Goal: Transaction & Acquisition: Purchase product/service

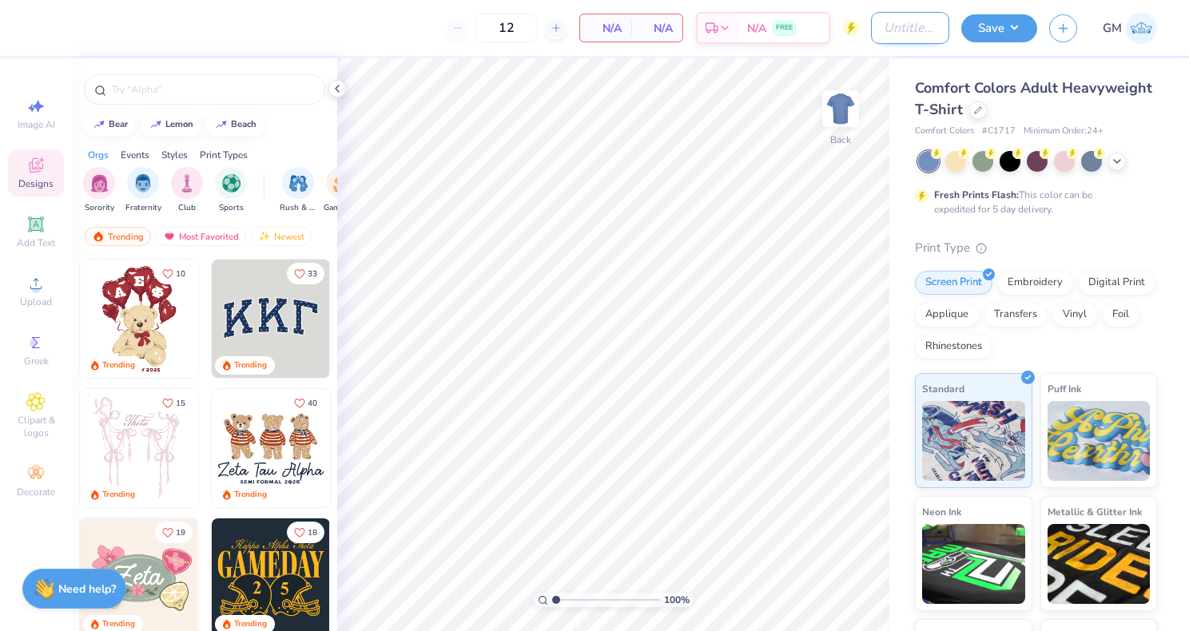
click at [893, 30] on input "Design Title" at bounding box center [910, 28] width 78 height 32
type input "g"
click at [983, 111] on div at bounding box center [978, 109] width 18 height 18
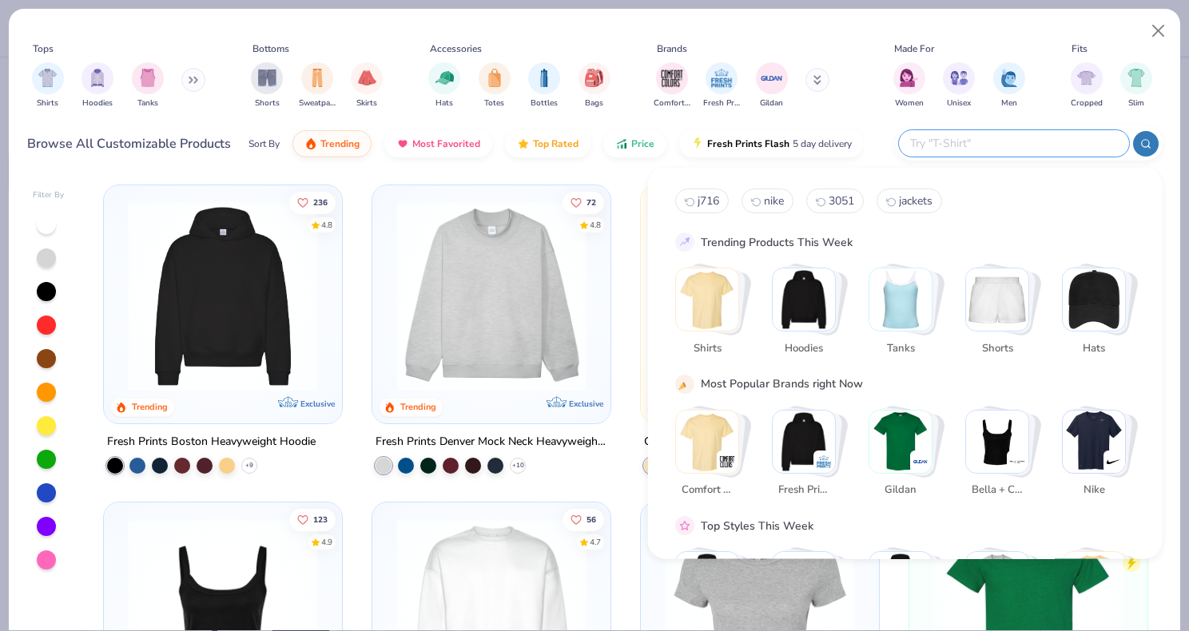
click at [1035, 145] on input "text" at bounding box center [1012, 143] width 209 height 18
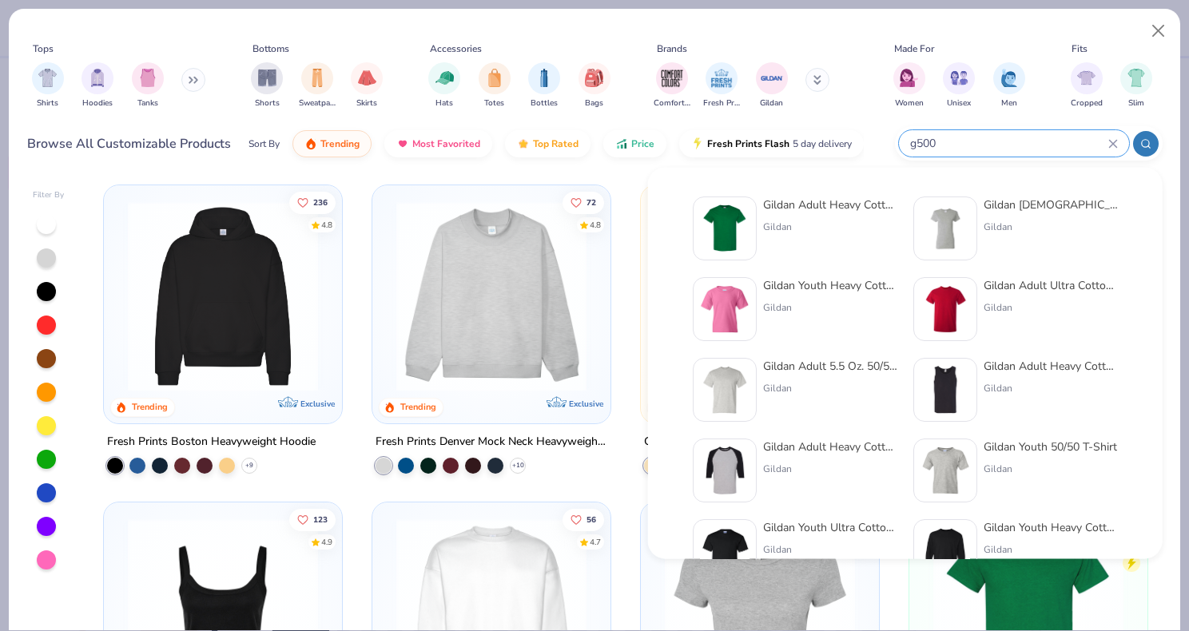
type input "g500"
click at [858, 215] on div "Gildan Adult Heavy Cotton T-Shirt Gildan" at bounding box center [830, 229] width 134 height 64
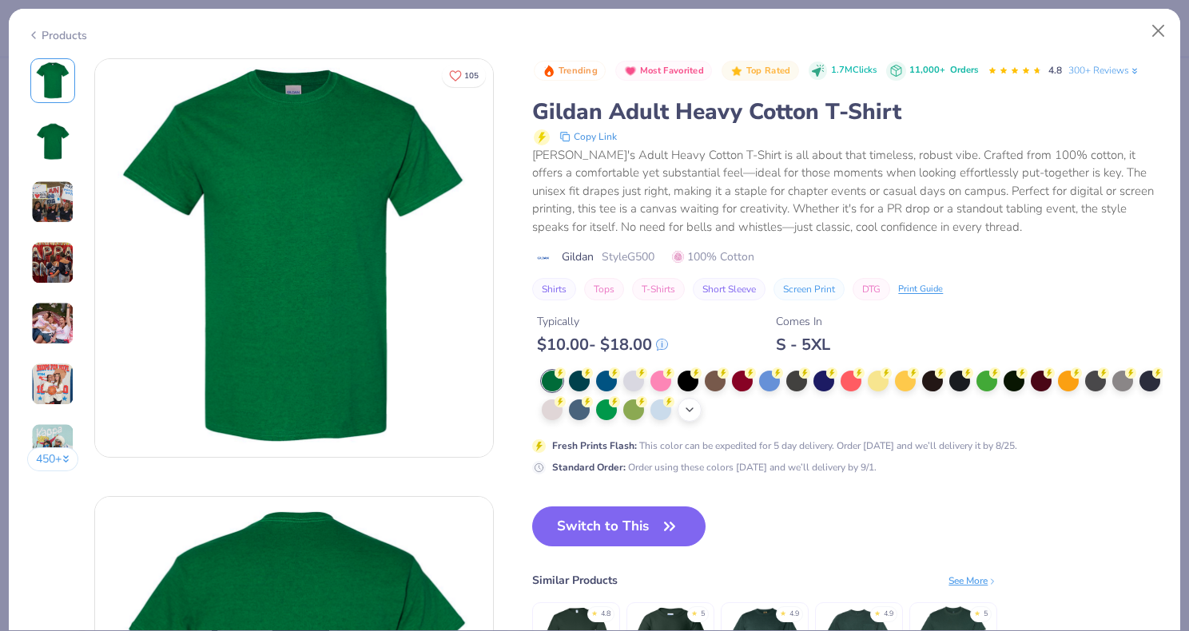
click at [693, 417] on div "+ 22" at bounding box center [689, 410] width 24 height 24
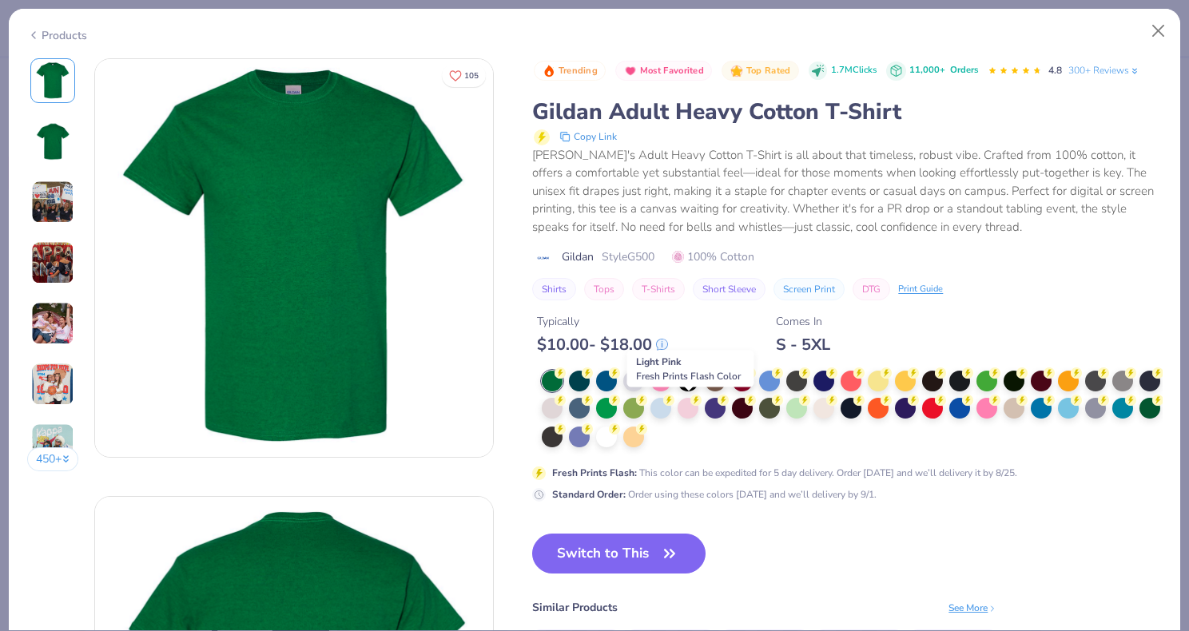
scroll to position [46, 0]
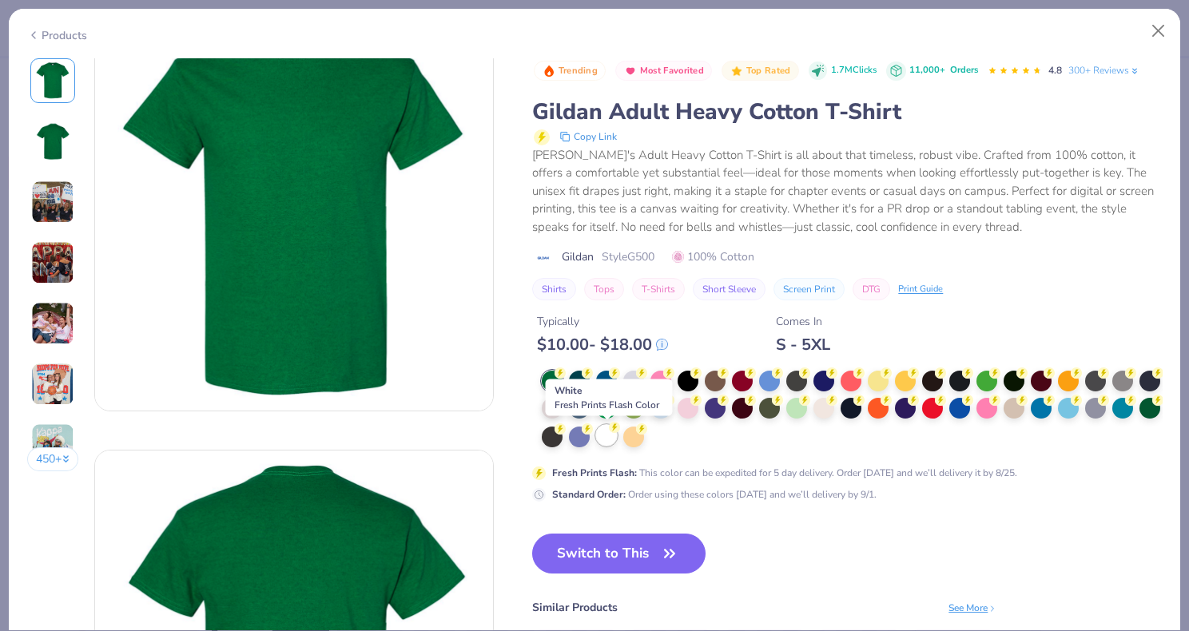
click at [606, 436] on div at bounding box center [606, 435] width 21 height 21
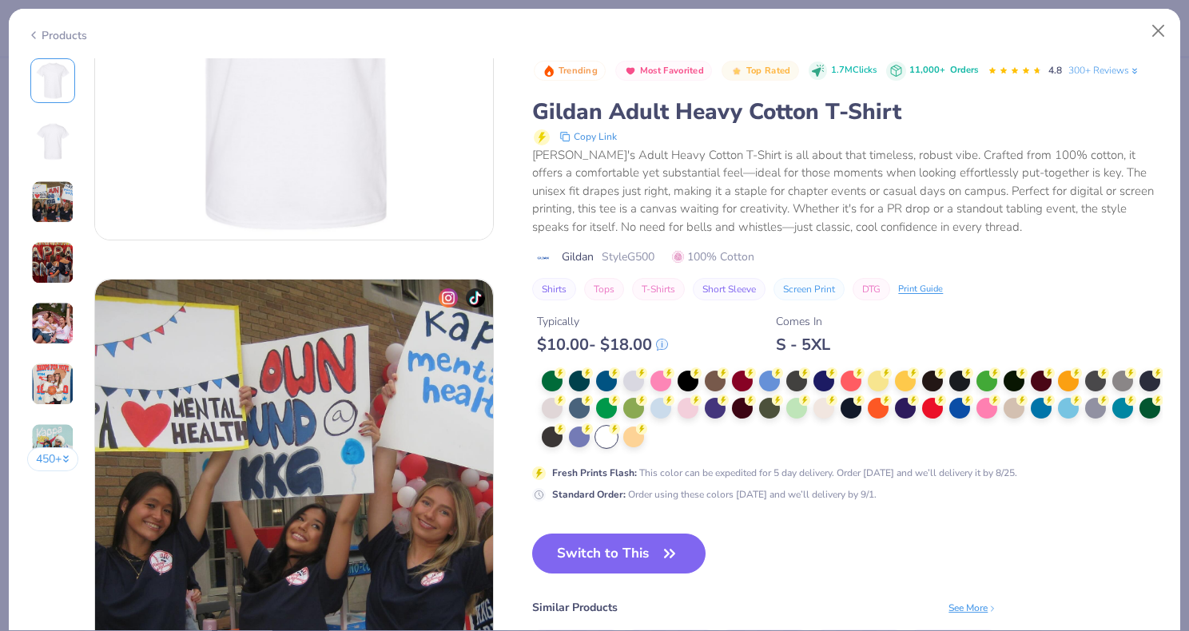
scroll to position [952, 0]
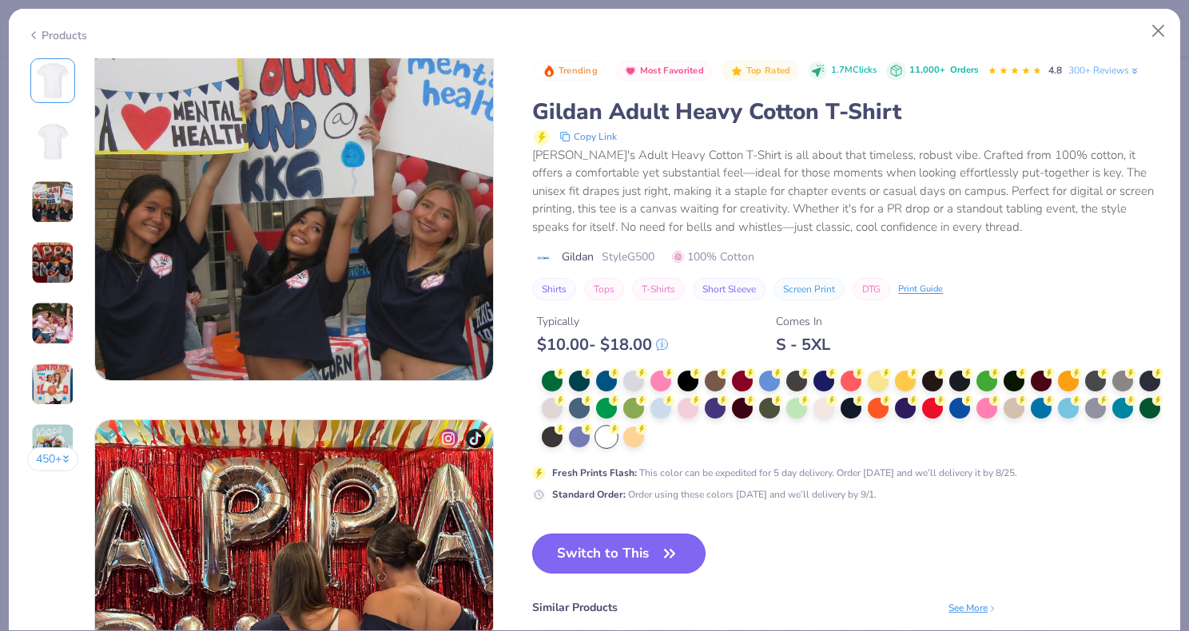
click at [586, 551] on button "Switch to This" at bounding box center [618, 554] width 173 height 40
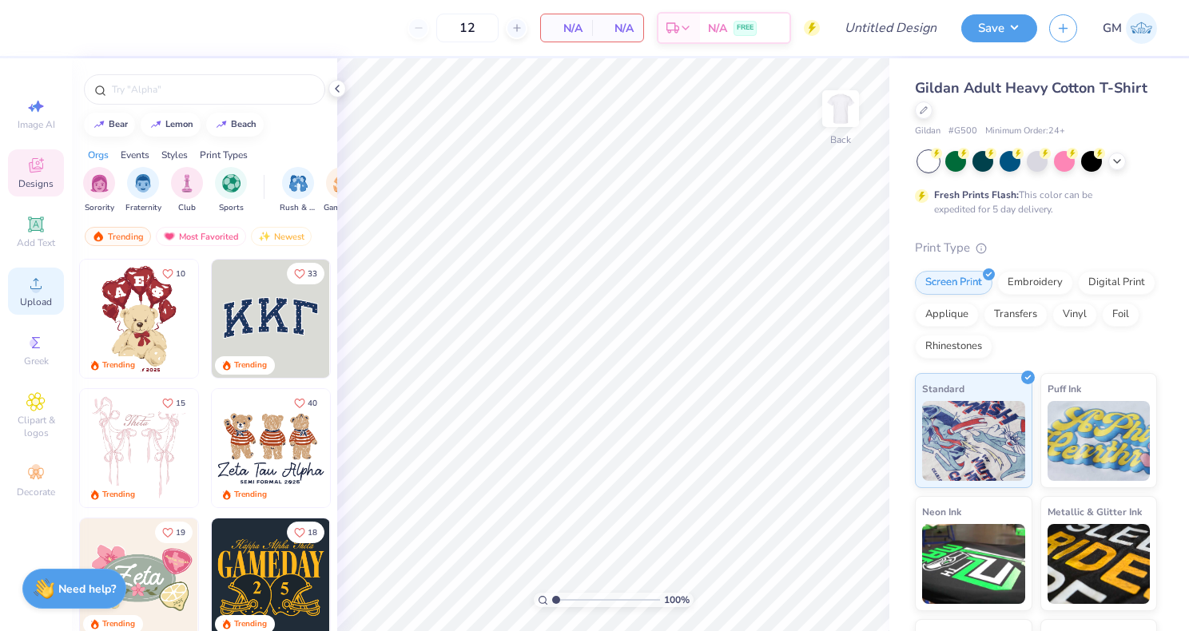
click at [38, 298] on span "Upload" at bounding box center [36, 302] width 32 height 13
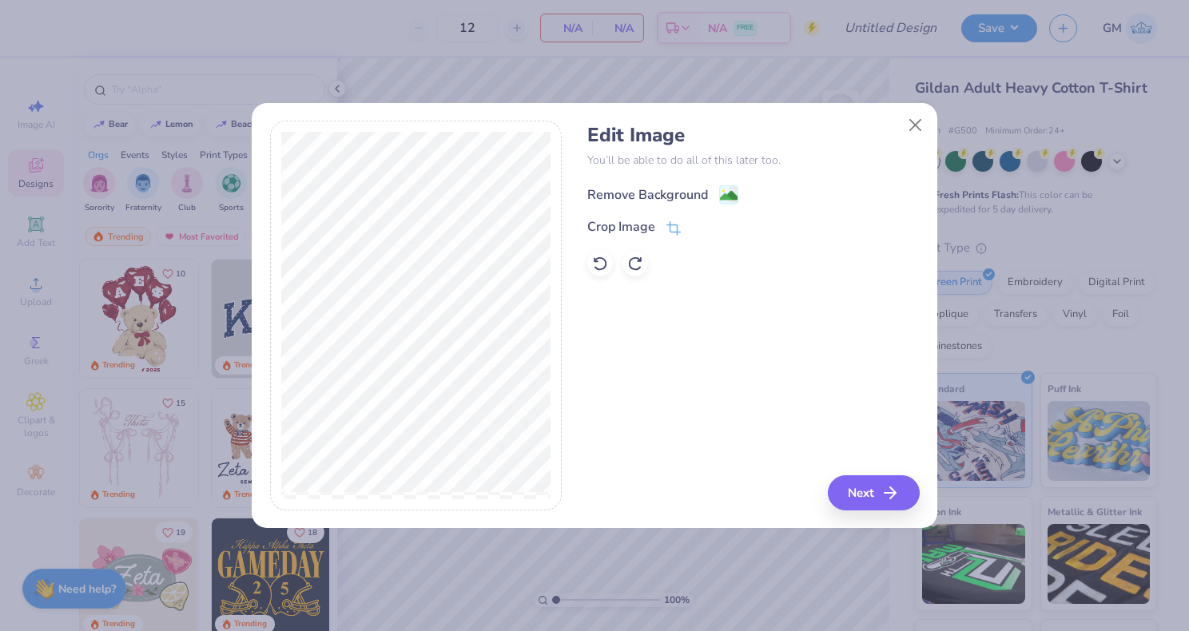
click at [677, 191] on div "Remove Background" at bounding box center [647, 194] width 121 height 19
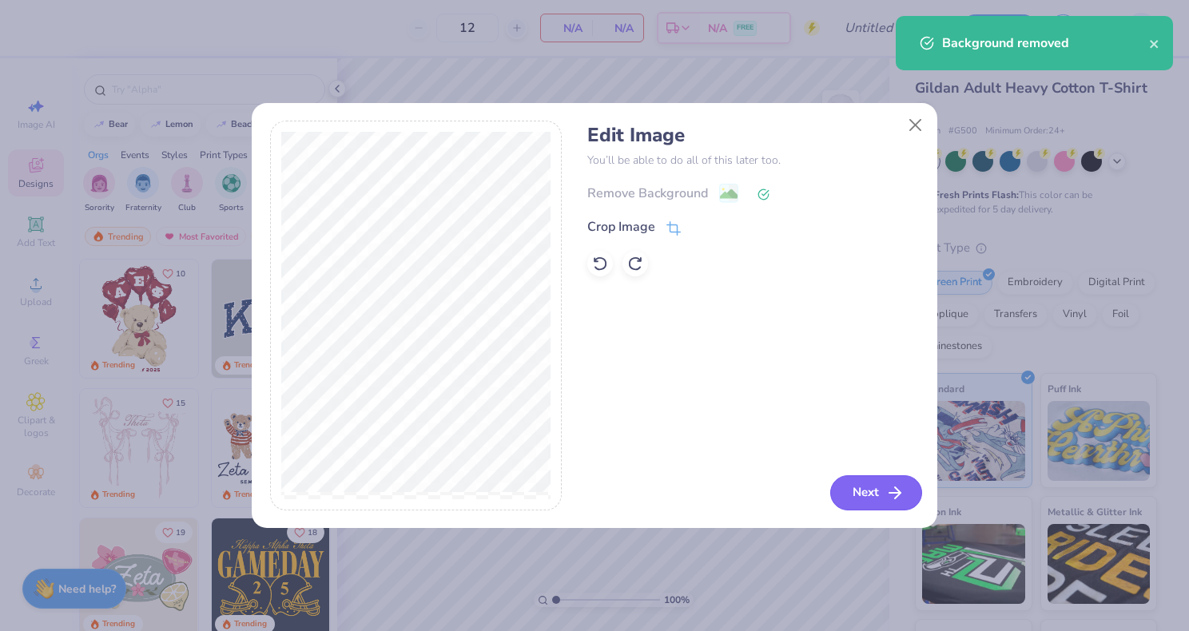
click at [848, 495] on button "Next" at bounding box center [876, 492] width 92 height 35
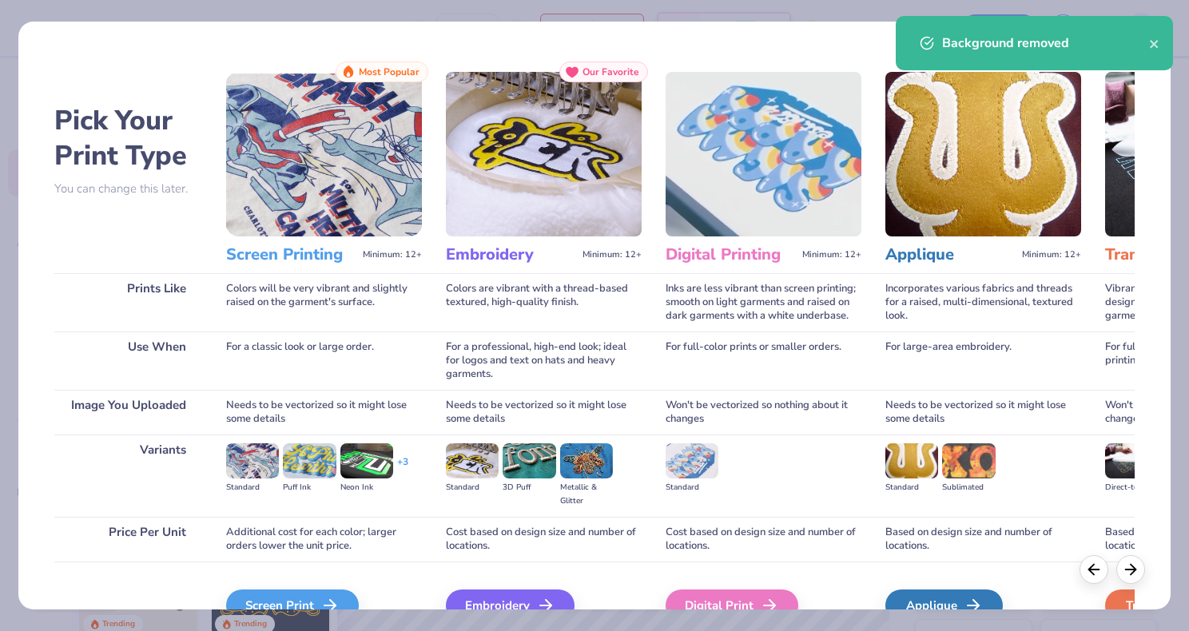
scroll to position [85, 0]
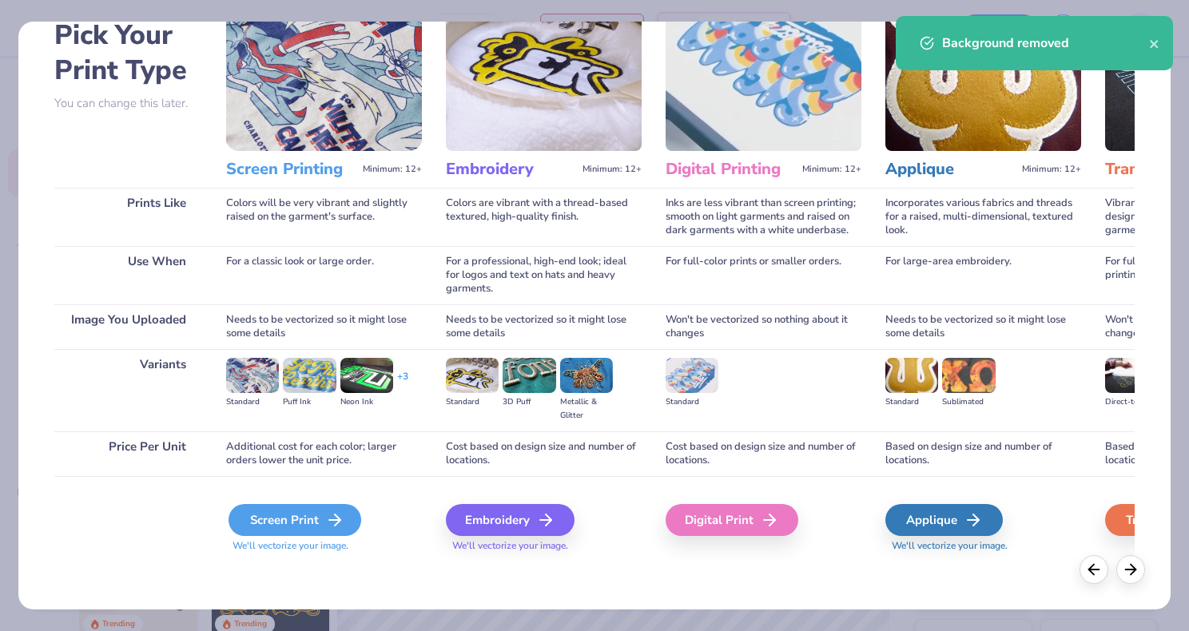
click at [280, 520] on div "Screen Print" at bounding box center [294, 520] width 133 height 32
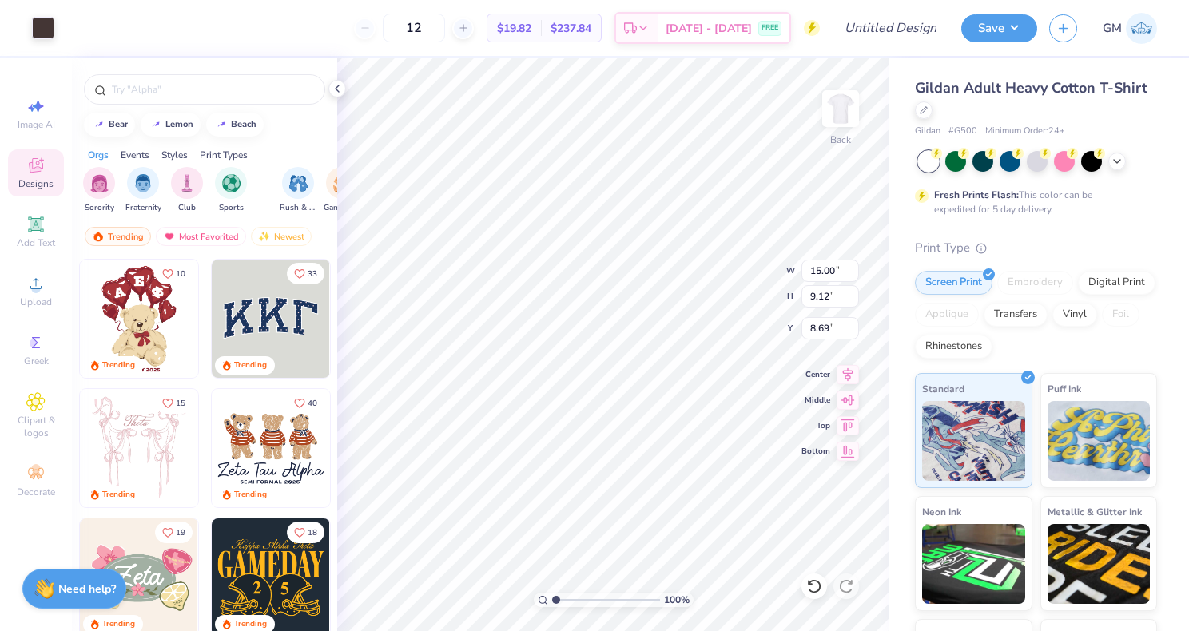
type input "2.90"
type input "1.76"
type input "3.00"
click at [838, 109] on img at bounding box center [840, 109] width 64 height 64
click at [44, 279] on icon at bounding box center [35, 283] width 19 height 19
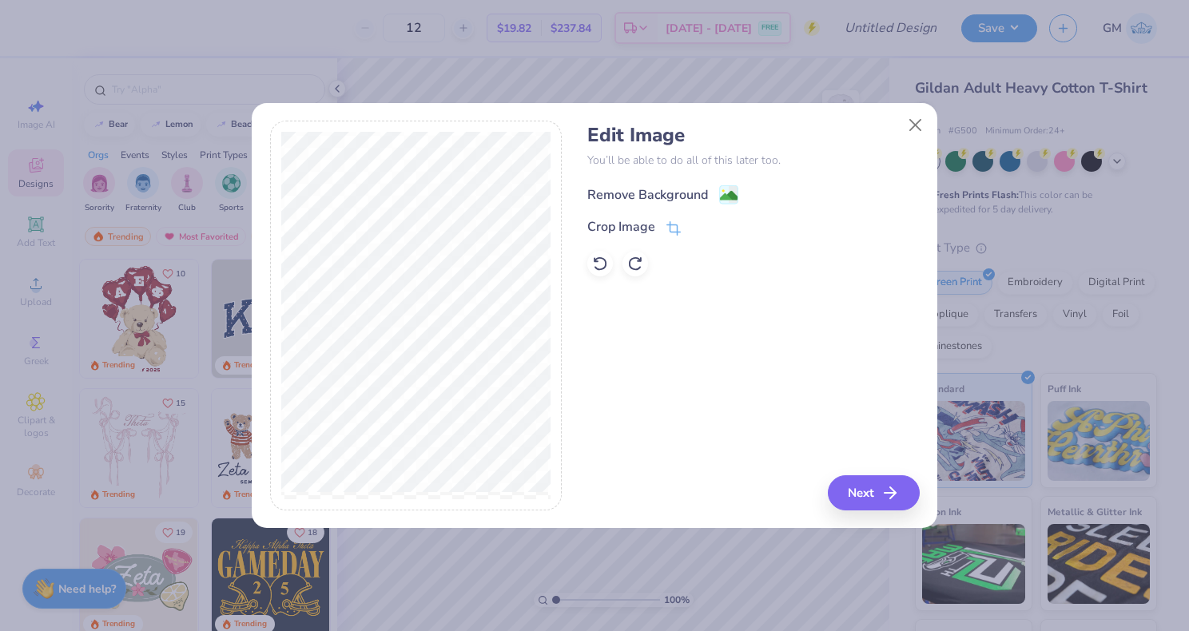
click at [634, 189] on div "Remove Background" at bounding box center [647, 194] width 121 height 19
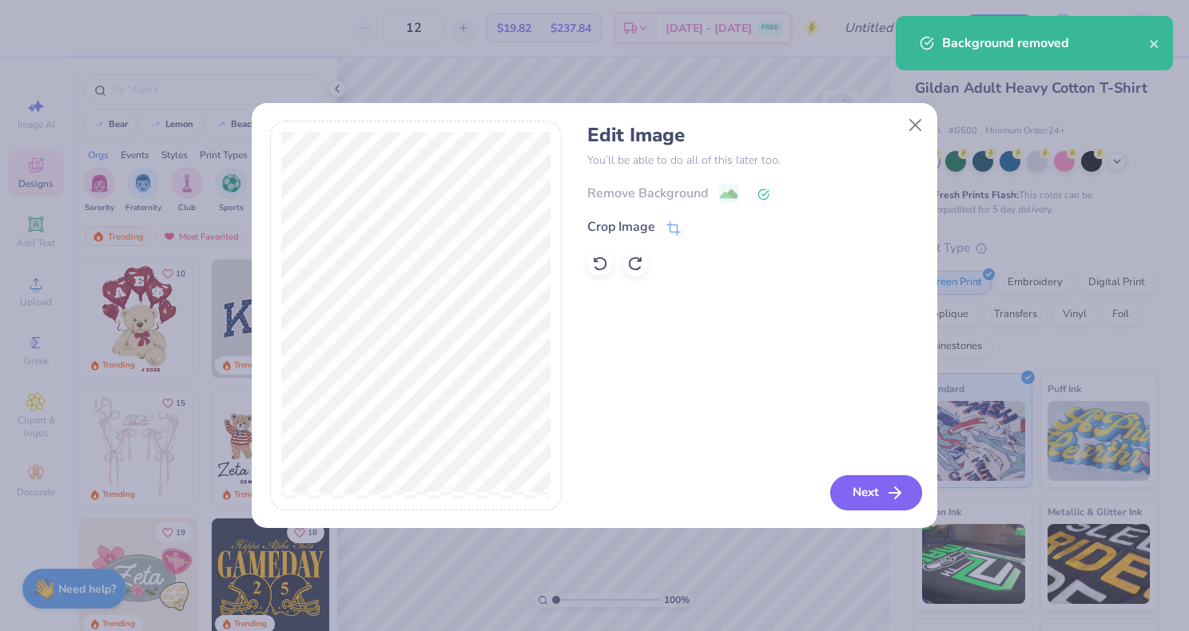
click at [871, 497] on button "Next" at bounding box center [876, 492] width 92 height 35
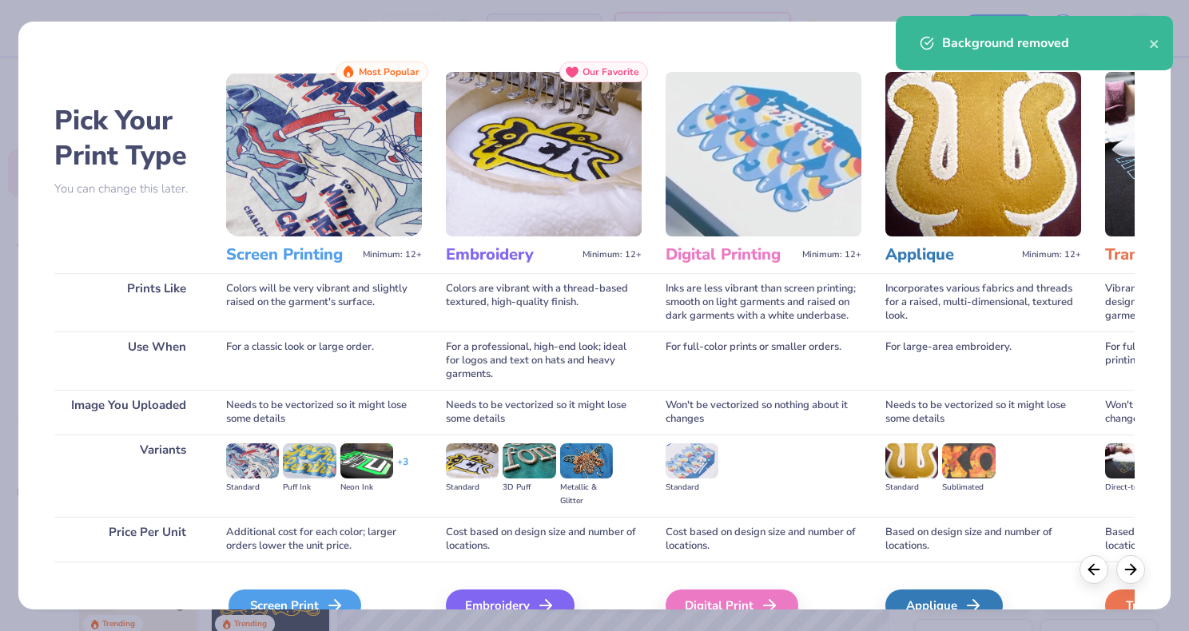
click at [304, 592] on div "Screen Print" at bounding box center [294, 606] width 133 height 32
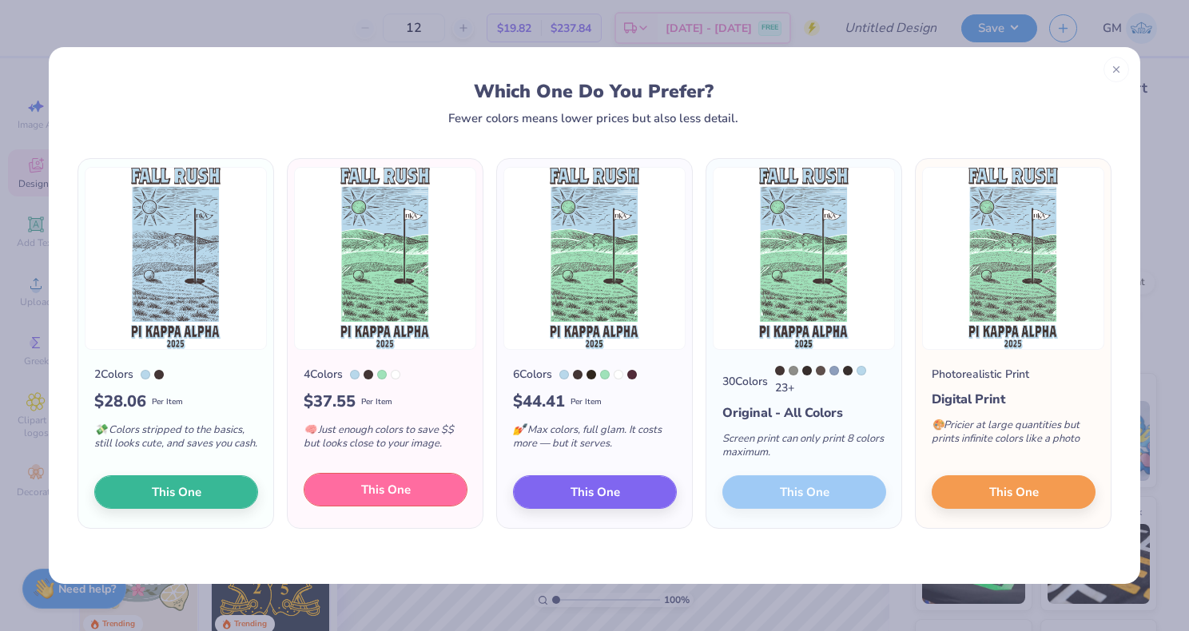
click at [380, 498] on span "This One" at bounding box center [386, 490] width 50 height 18
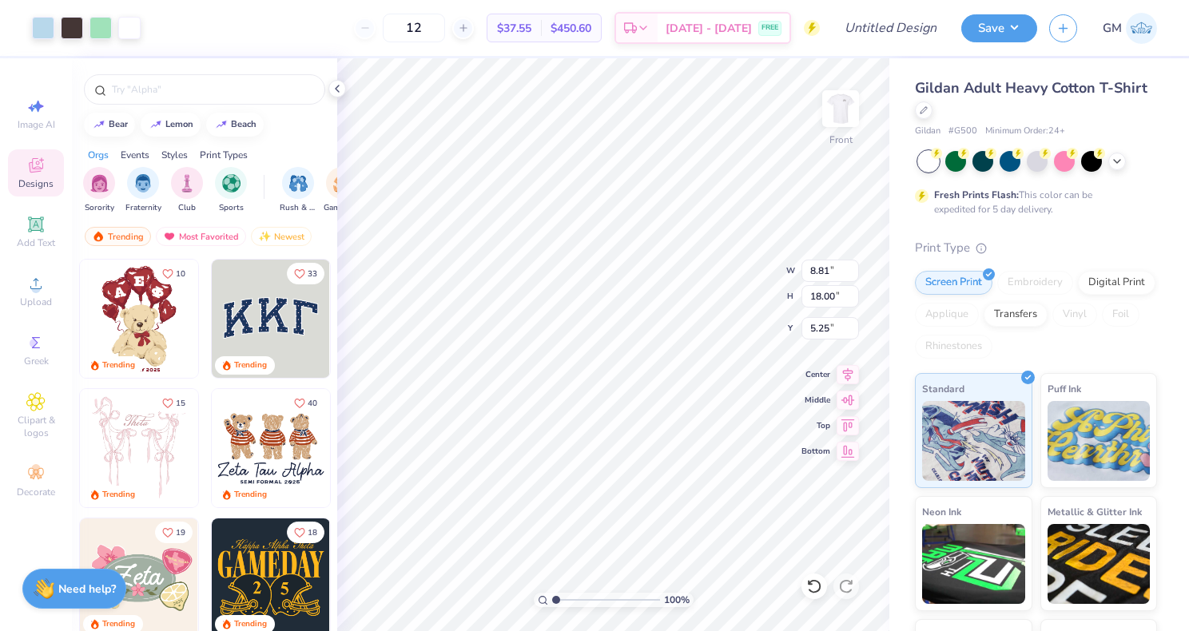
click at [515, 169] on div at bounding box center [594, 315] width 1189 height 631
type input "4.28"
click at [840, 112] on img at bounding box center [840, 109] width 64 height 64
type input "3.34"
type input "2.03"
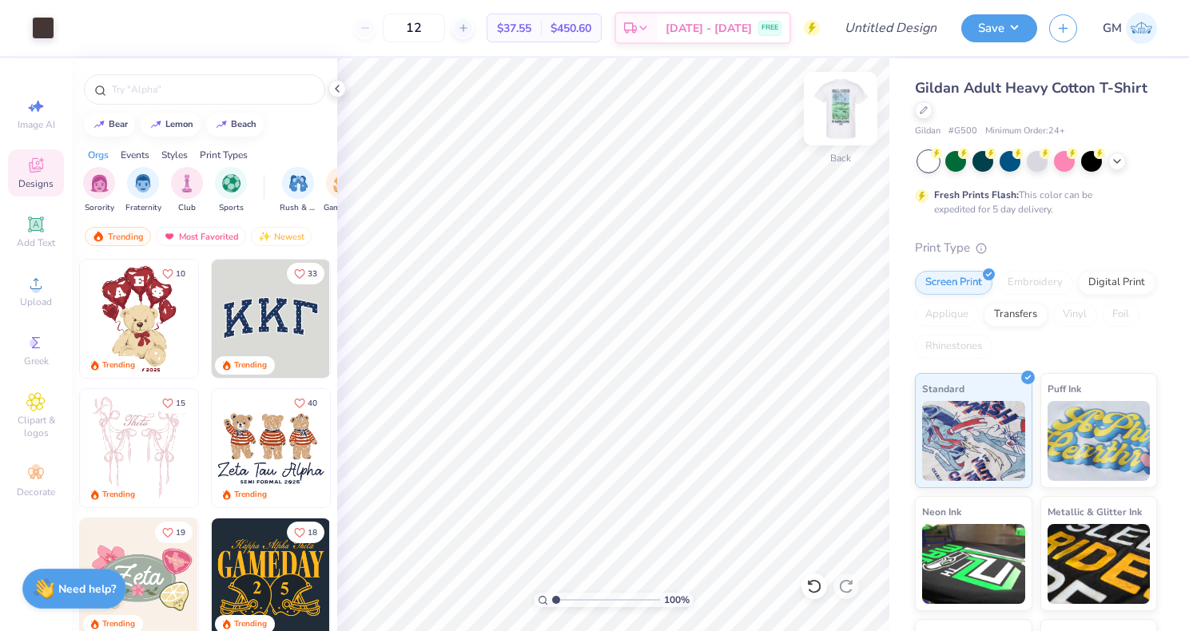
click at [843, 105] on img at bounding box center [840, 109] width 64 height 64
